Goal: Transaction & Acquisition: Subscribe to service/newsletter

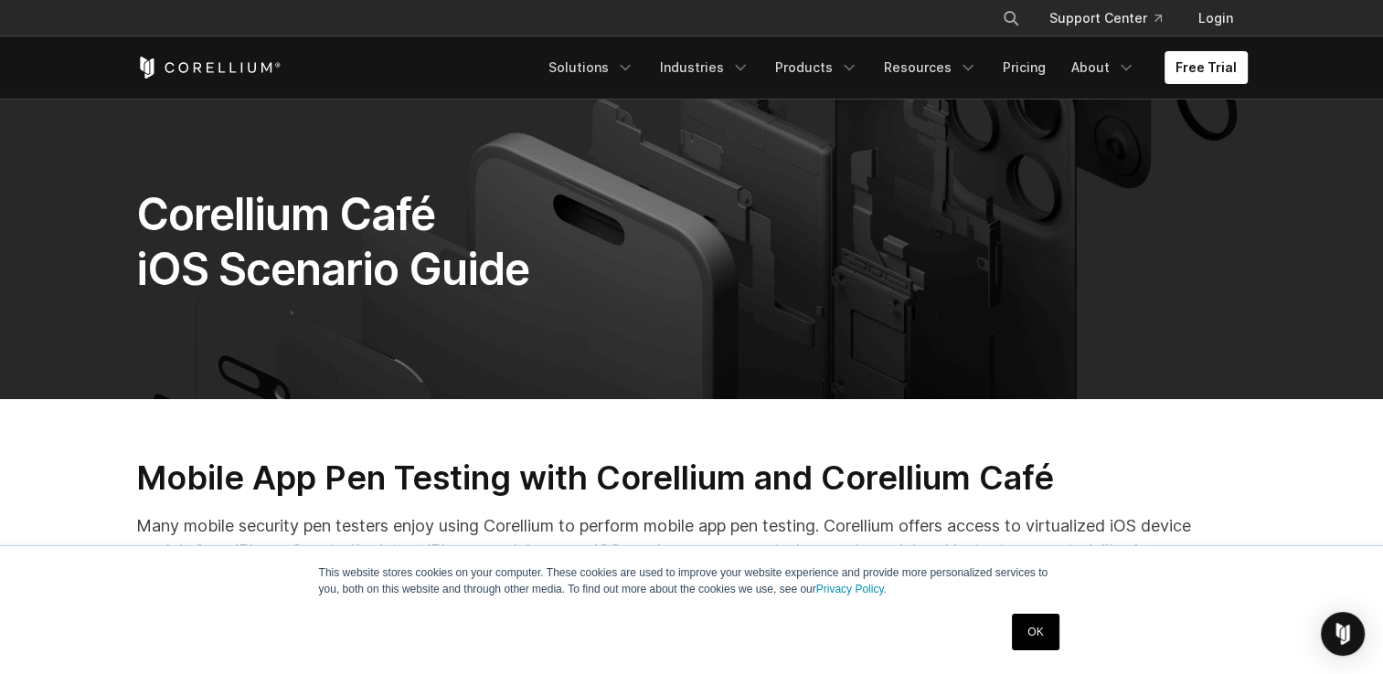
click at [1032, 631] on link "OK" at bounding box center [1035, 632] width 47 height 37
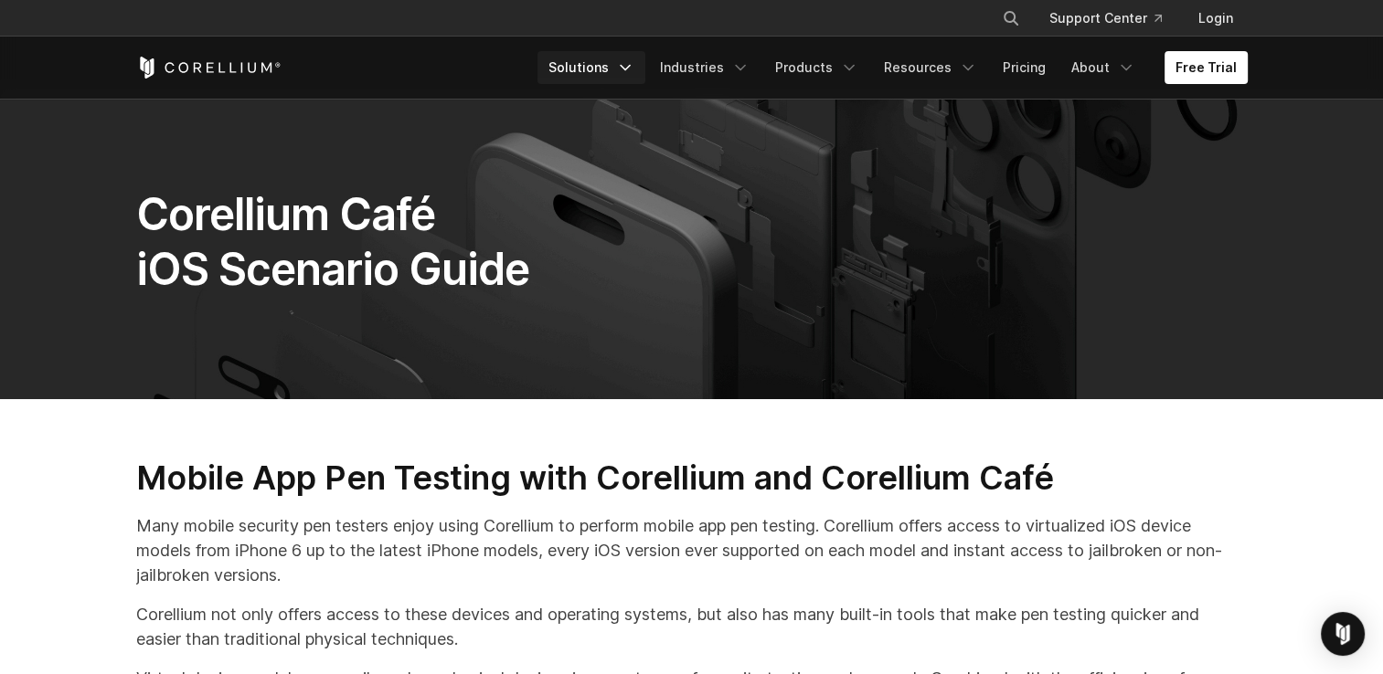
click at [633, 68] on icon "Navigation Menu" at bounding box center [625, 67] width 18 height 18
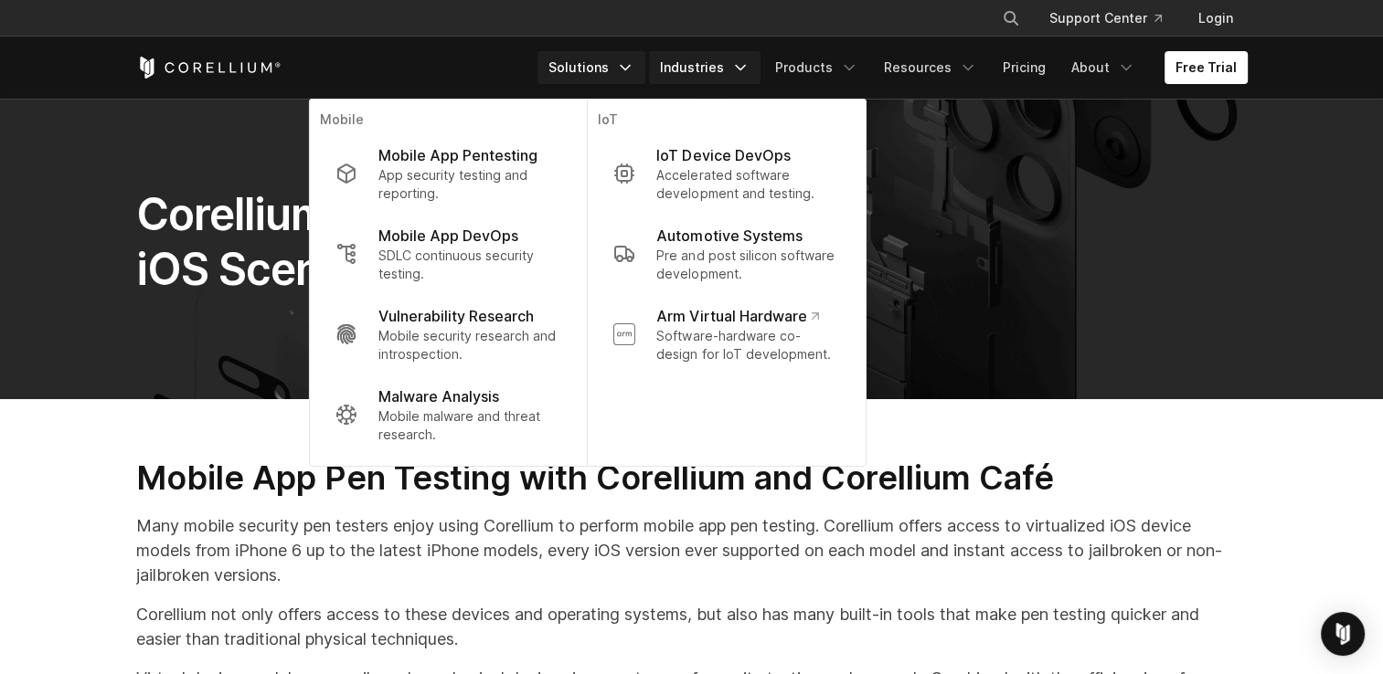
click at [713, 71] on link "Industries" at bounding box center [704, 67] width 111 height 33
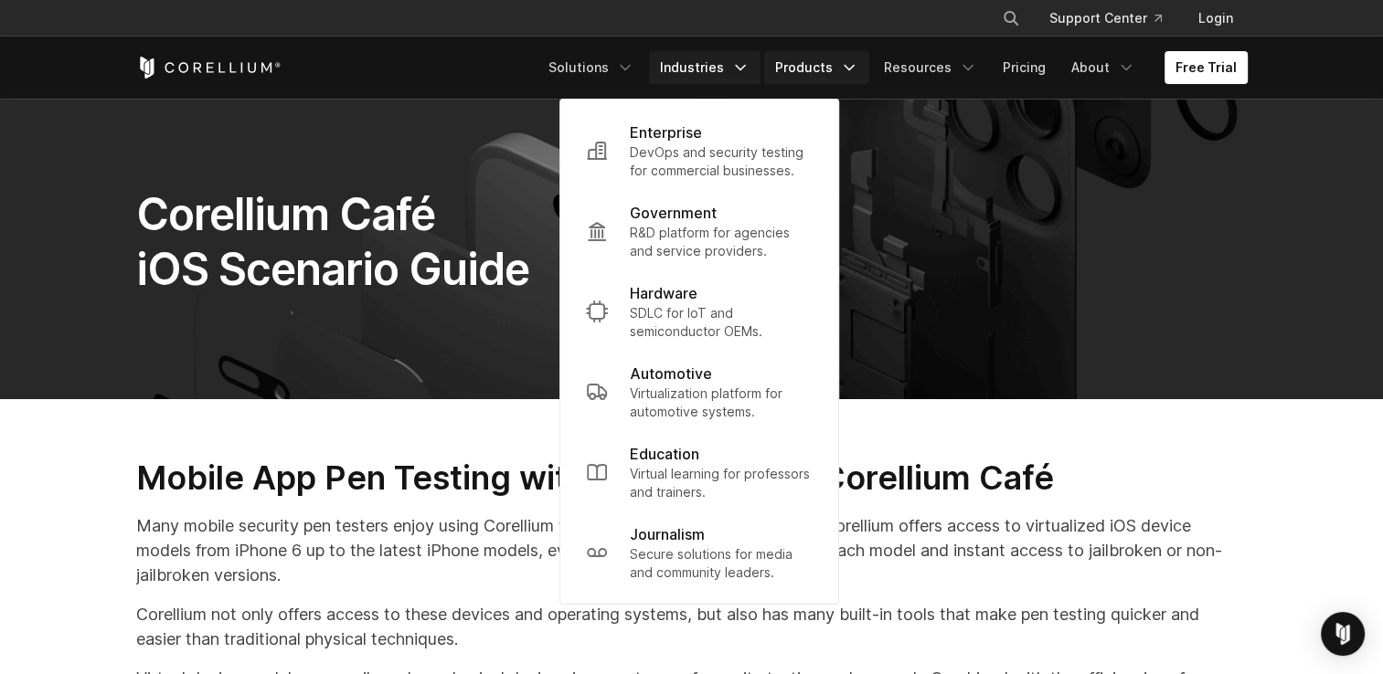
click at [825, 51] on link "Products" at bounding box center [816, 67] width 105 height 33
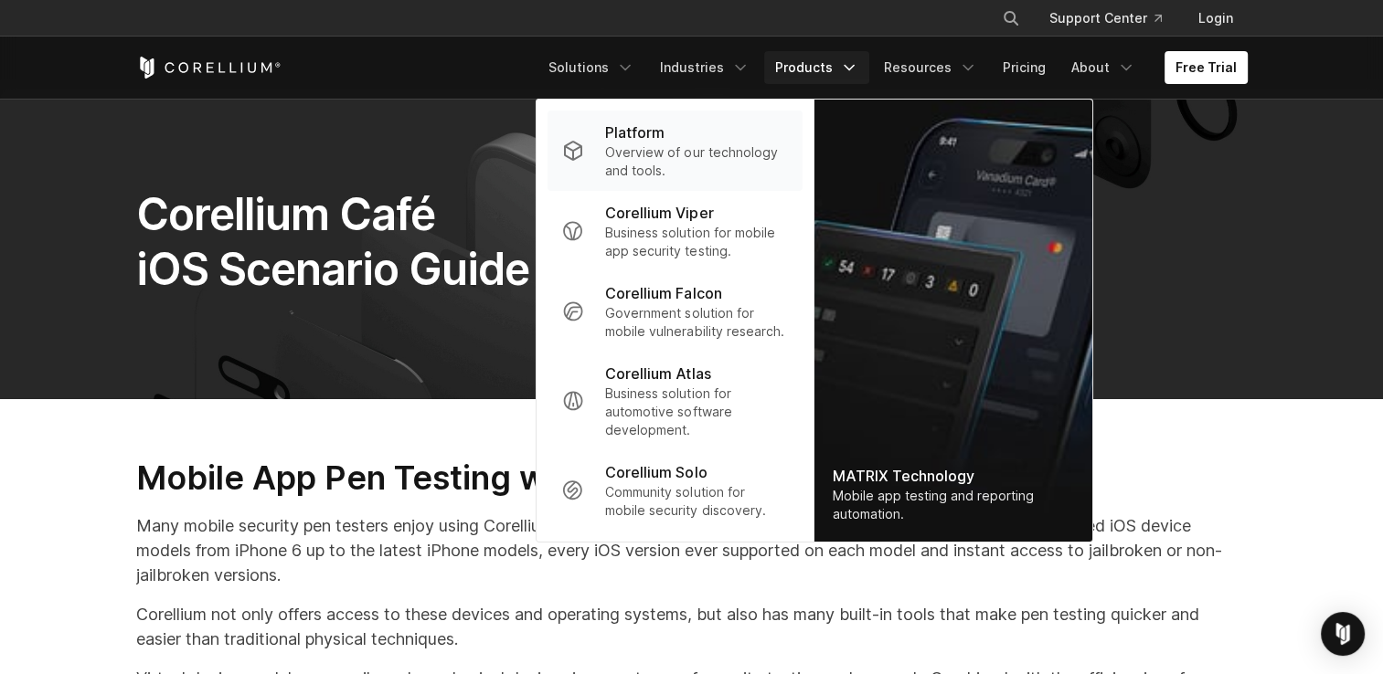
click at [697, 157] on p "Overview of our technology and tools." at bounding box center [696, 161] width 182 height 37
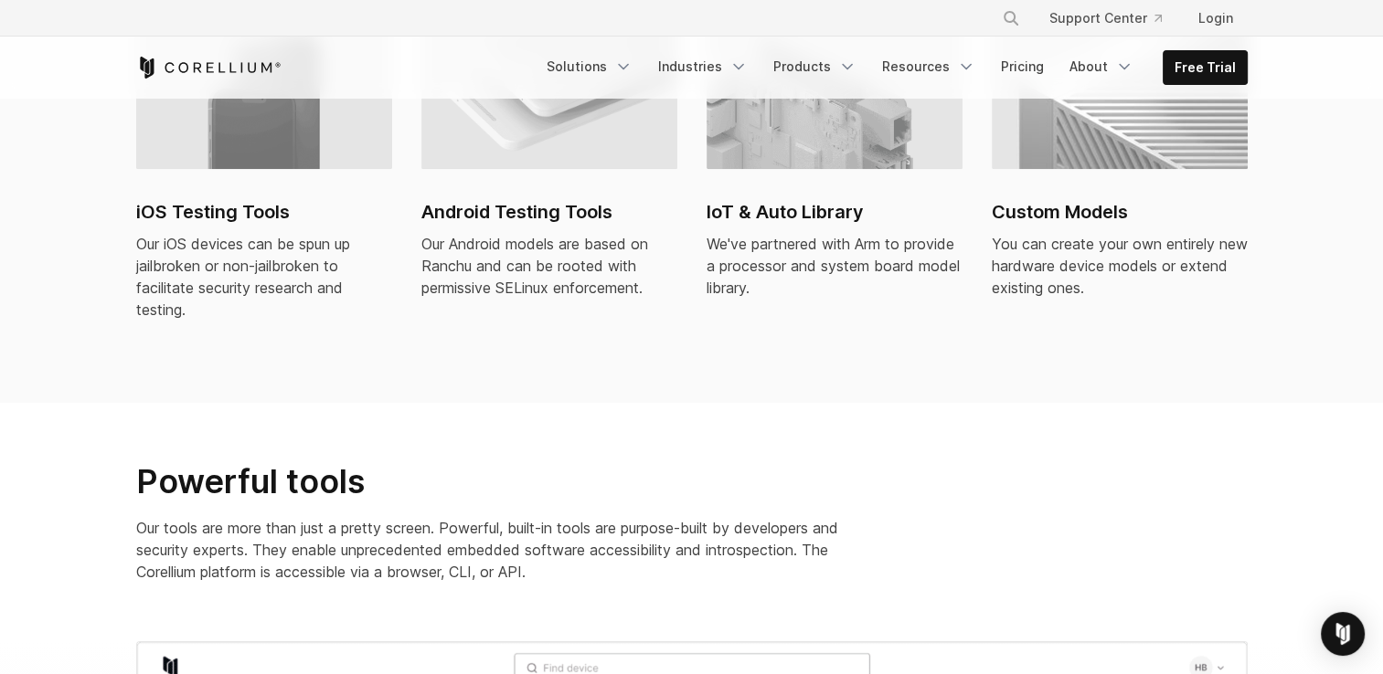
scroll to position [1447, 0]
click at [1180, 69] on link "Free Trial" at bounding box center [1204, 67] width 83 height 33
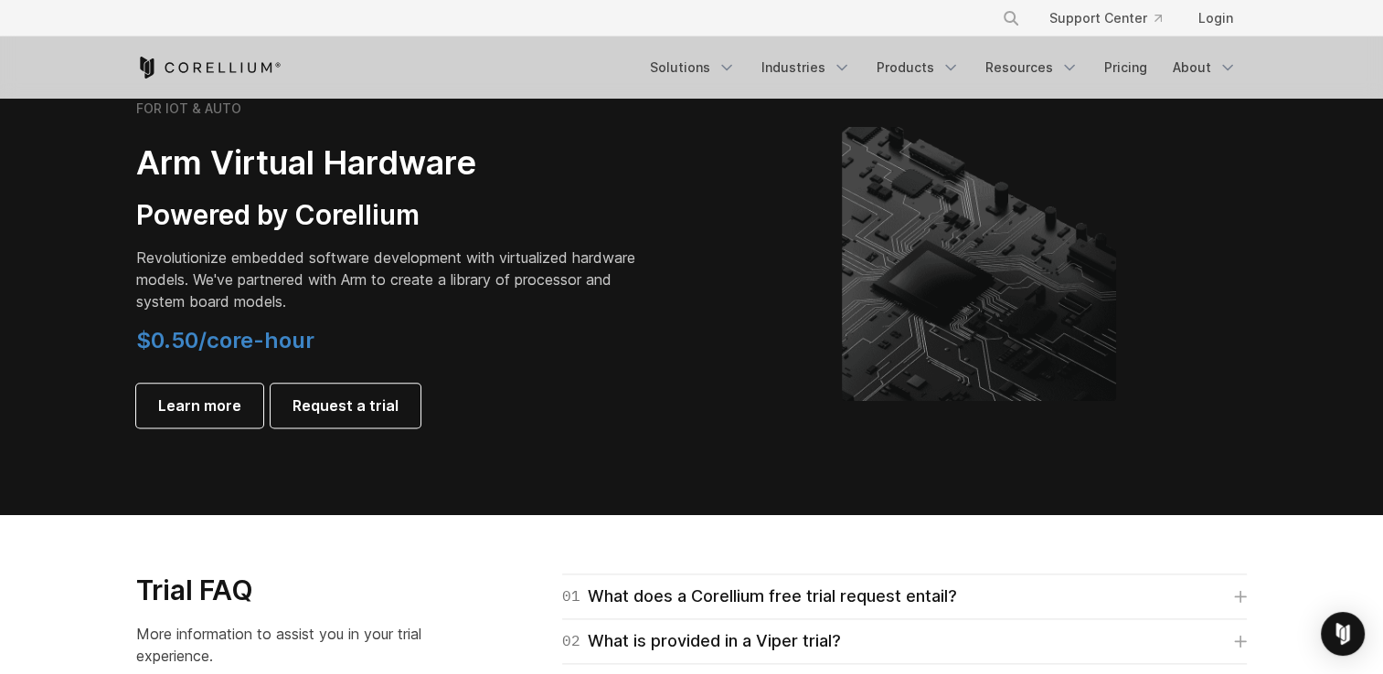
scroll to position [2175, 0]
